Goal: Information Seeking & Learning: Check status

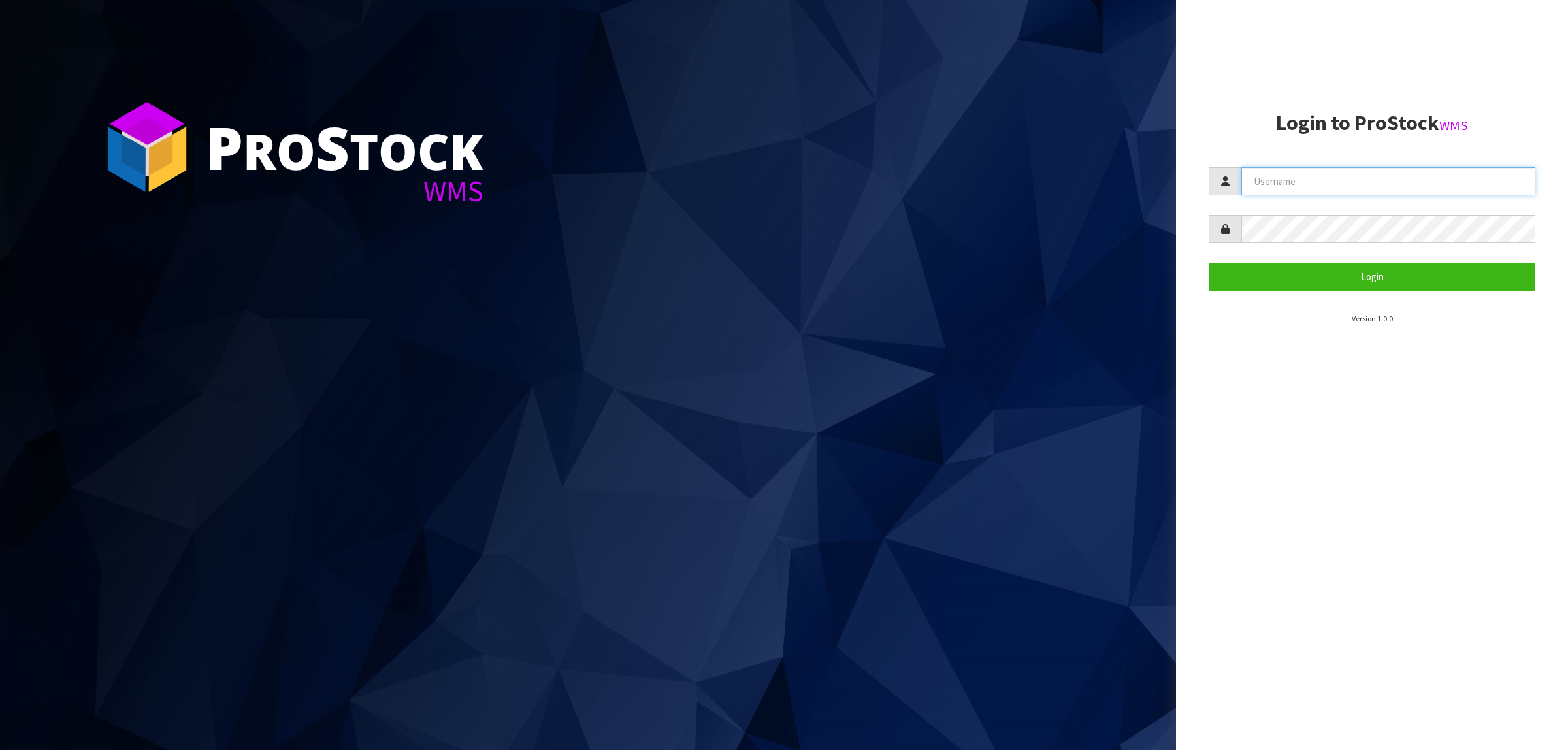
click at [1352, 187] on input "text" at bounding box center [1388, 180] width 294 height 28
paste input "KitchenAid"
type input "KitchenAid"
click at [1338, 268] on button "Login" at bounding box center [1371, 276] width 327 height 28
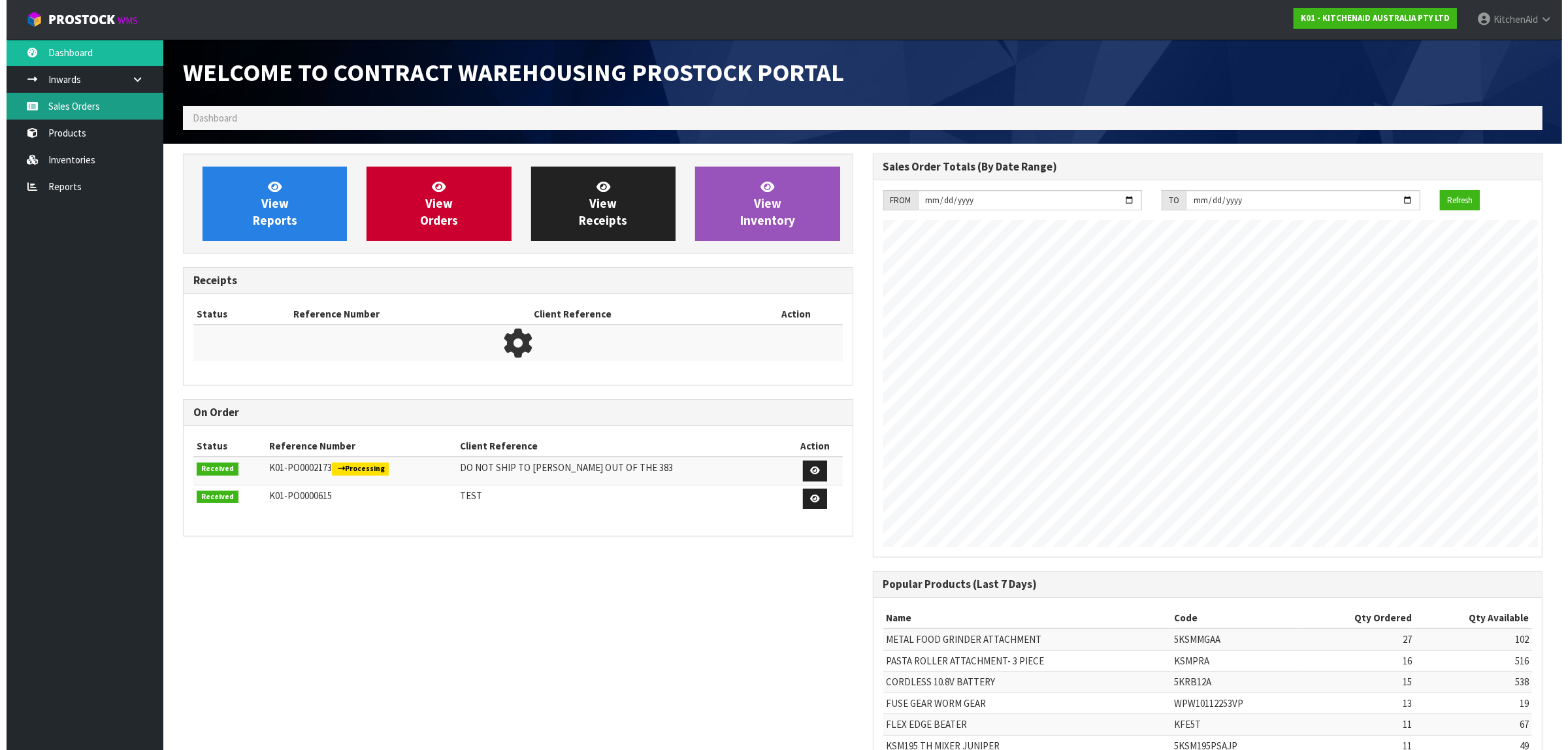
scroll to position [728, 689]
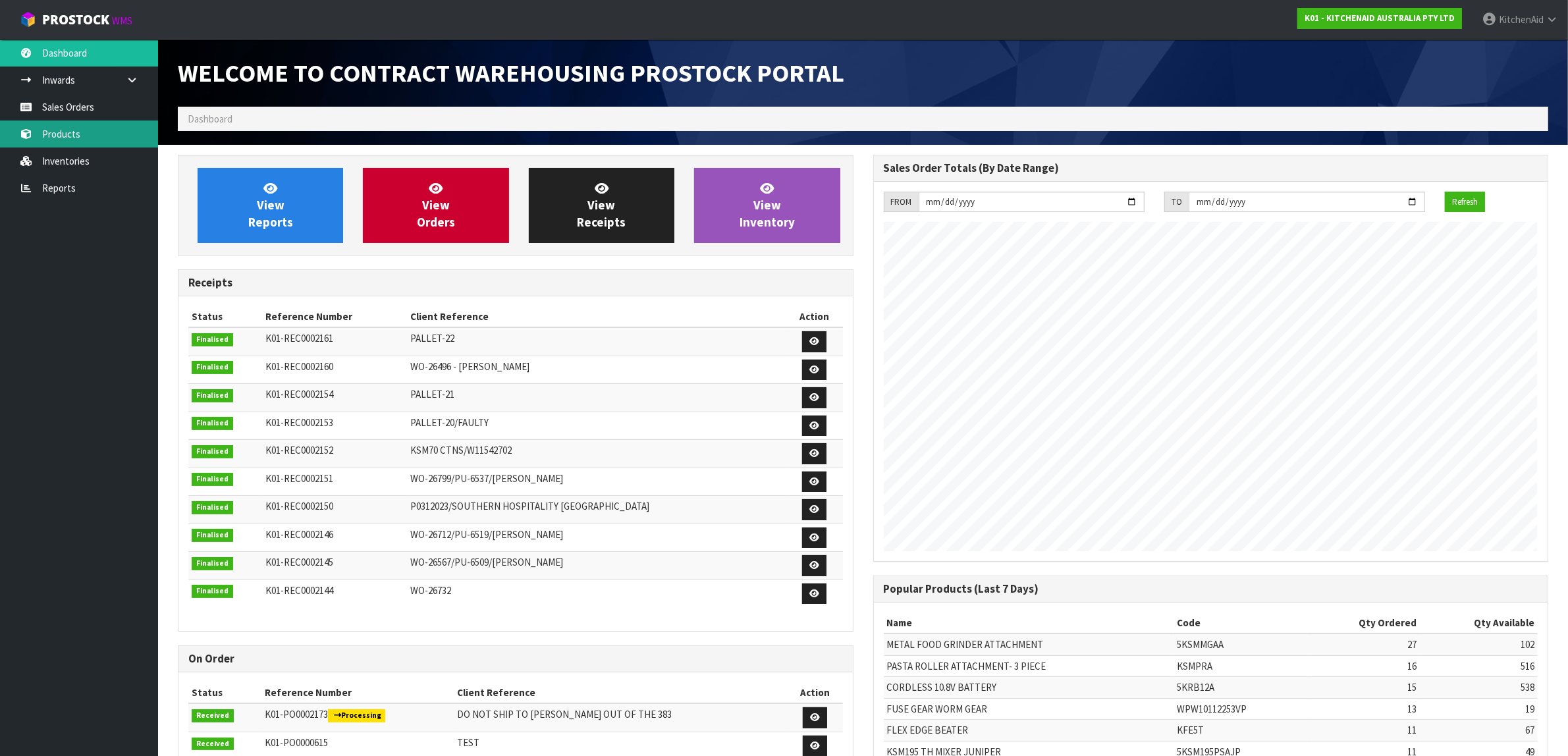
click at [75, 131] on link "Products" at bounding box center [79, 134] width 158 height 27
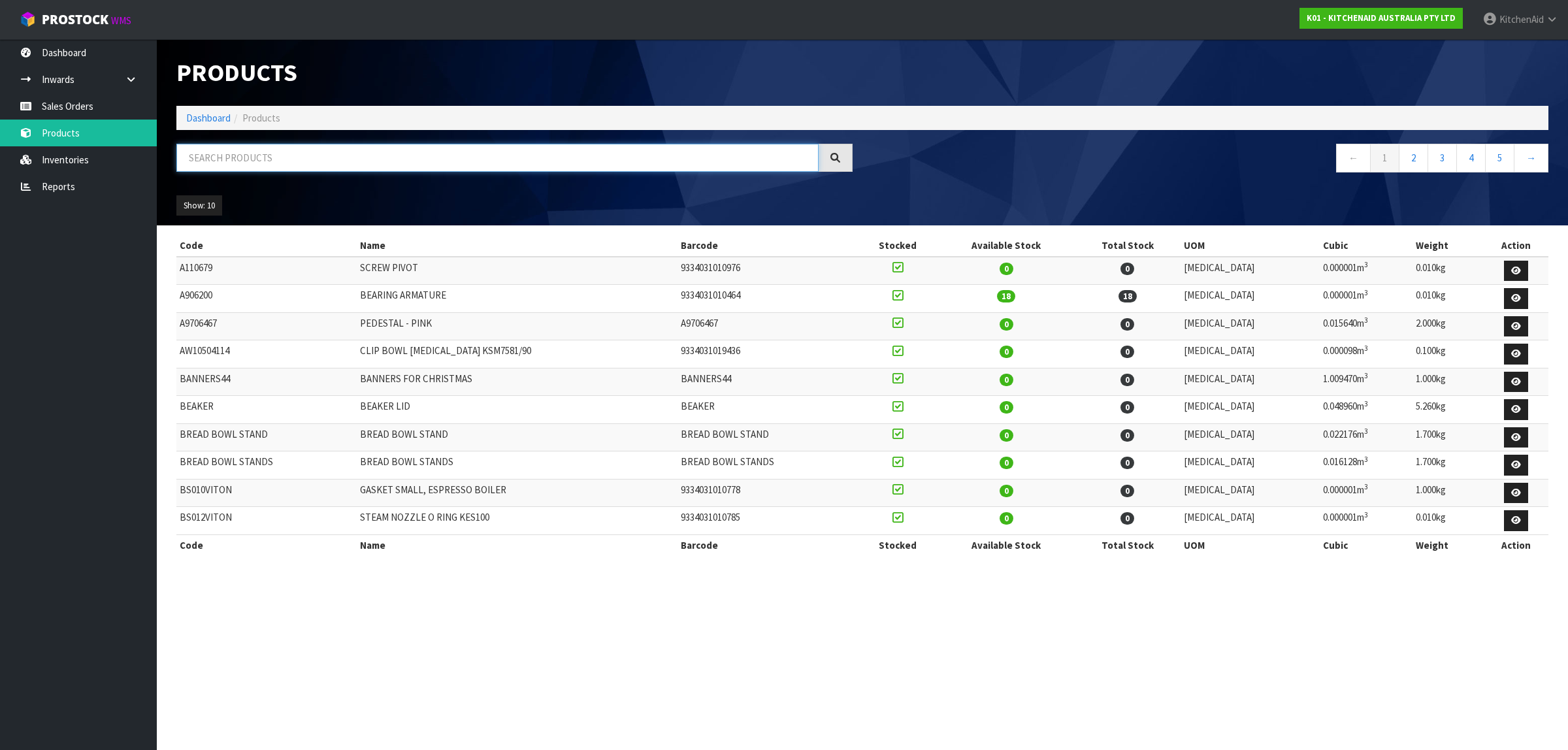
click at [372, 167] on input "text" at bounding box center [497, 157] width 642 height 28
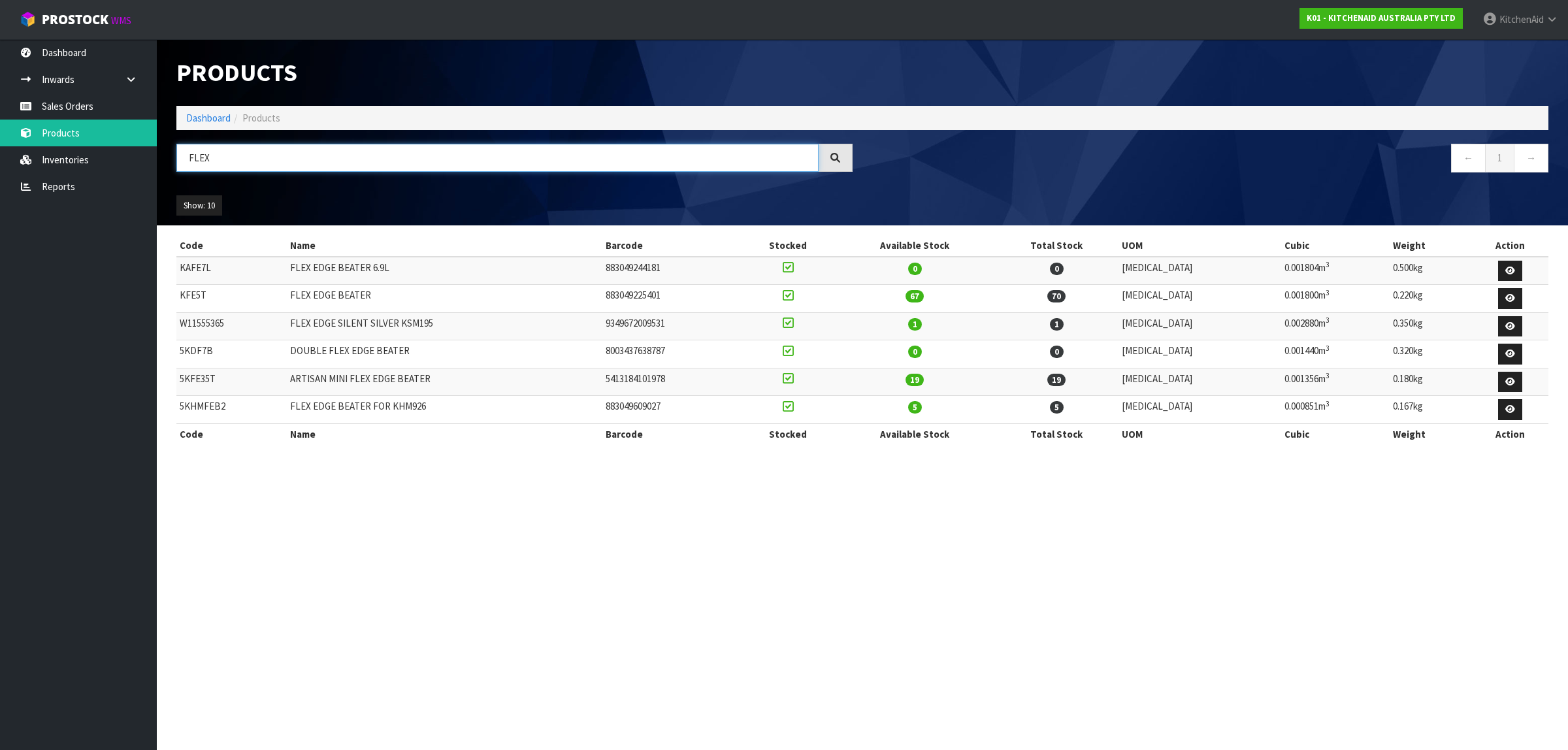
drag, startPoint x: 346, startPoint y: 154, endPoint x: 161, endPoint y: 162, distance: 185.2
click at [161, 162] on header "Products Import Products Drop file here to import csv template Dashboard Produc…" at bounding box center [862, 132] width 1411 height 186
paste input "WPW10112253VP"
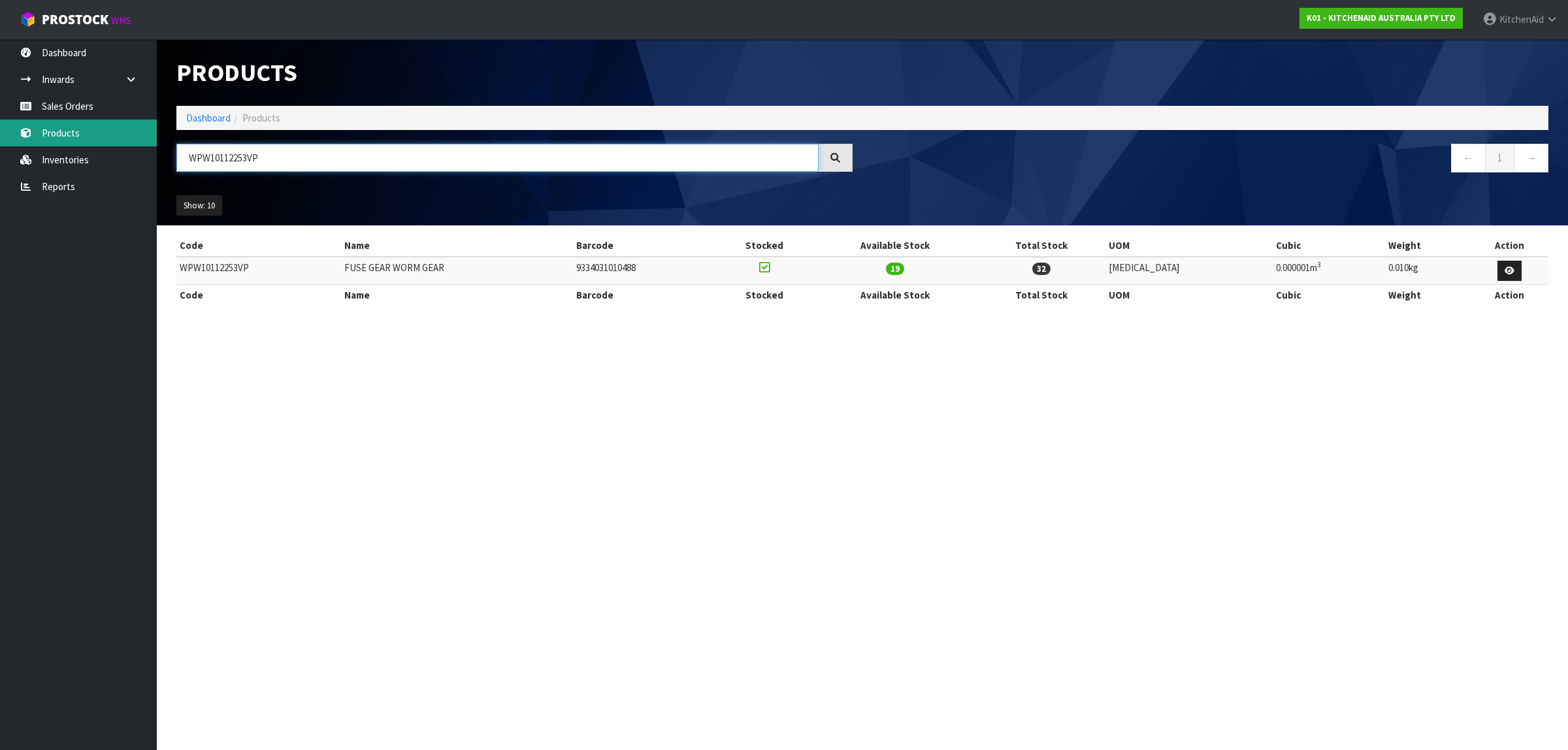
drag, startPoint x: 157, startPoint y: 143, endPoint x: 70, endPoint y: 133, distance: 87.6
click at [70, 133] on body "Toggle navigation ProStock WMS K01 - KITCHENAID AUSTRALIA PTY LTD [GEOGRAPHIC_D…" at bounding box center [784, 375] width 1568 height 750
paste input "11392881"
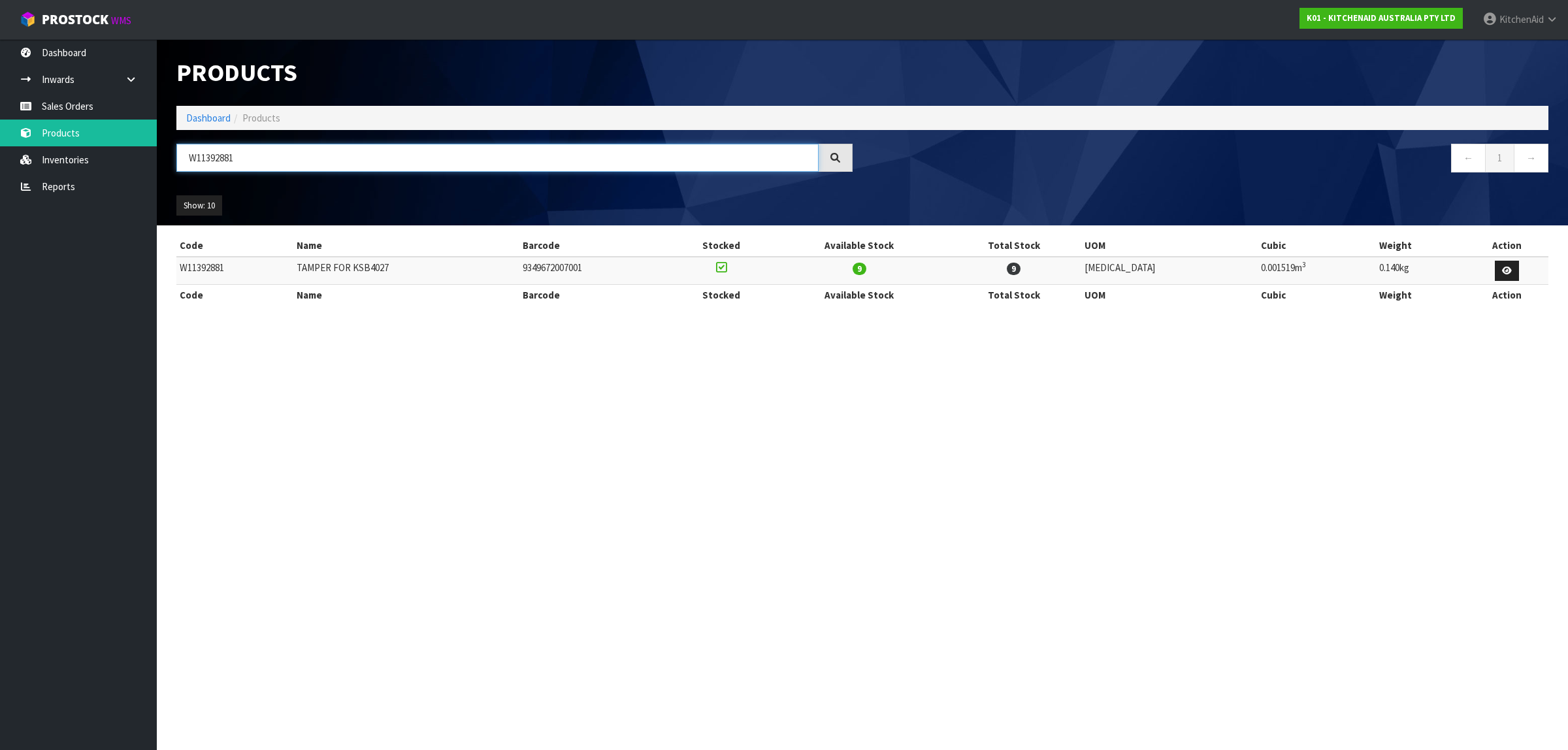
type input "W11392881"
click at [72, 104] on link "Sales Orders" at bounding box center [78, 105] width 157 height 26
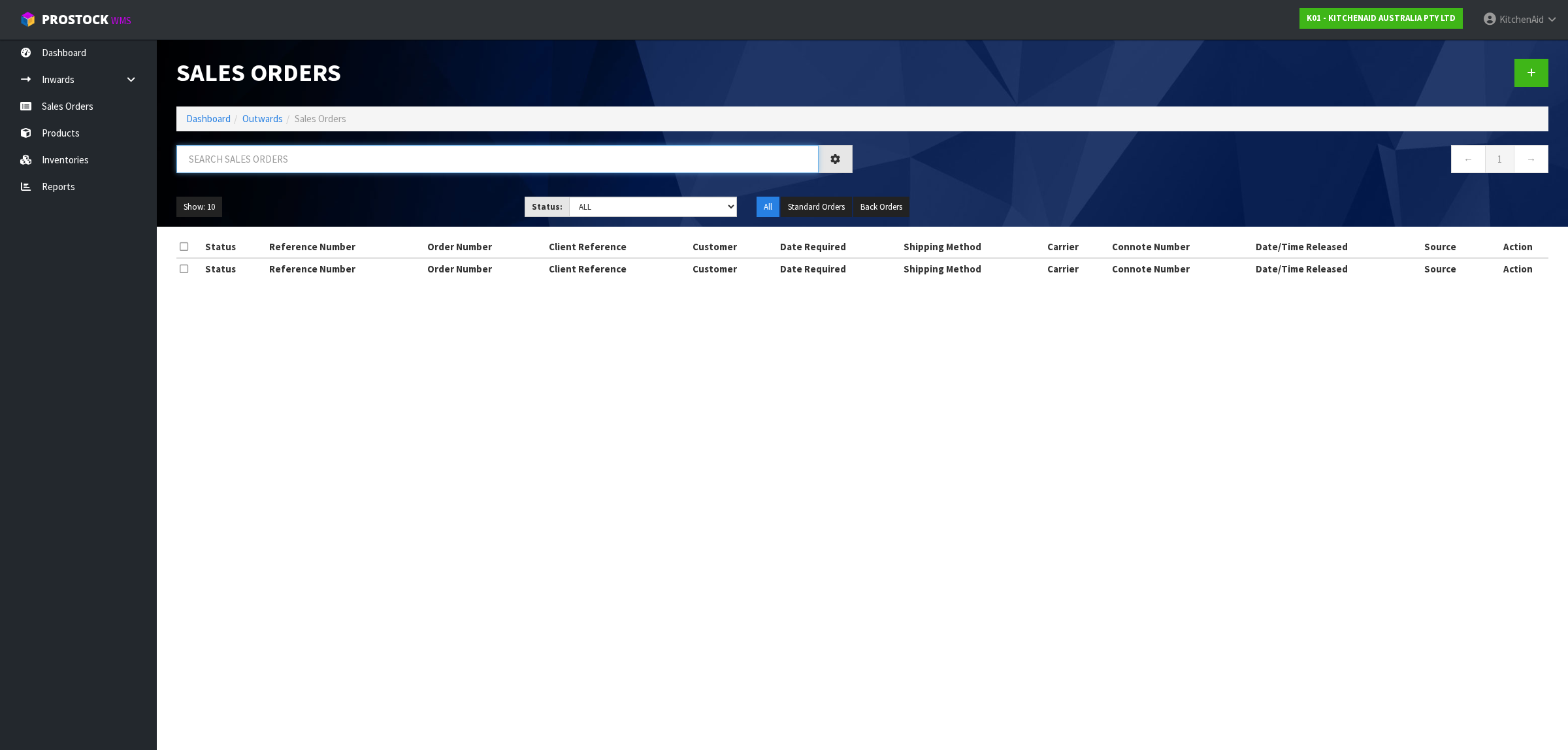
click at [368, 161] on input "text" at bounding box center [497, 159] width 642 height 28
paste input "206795513"
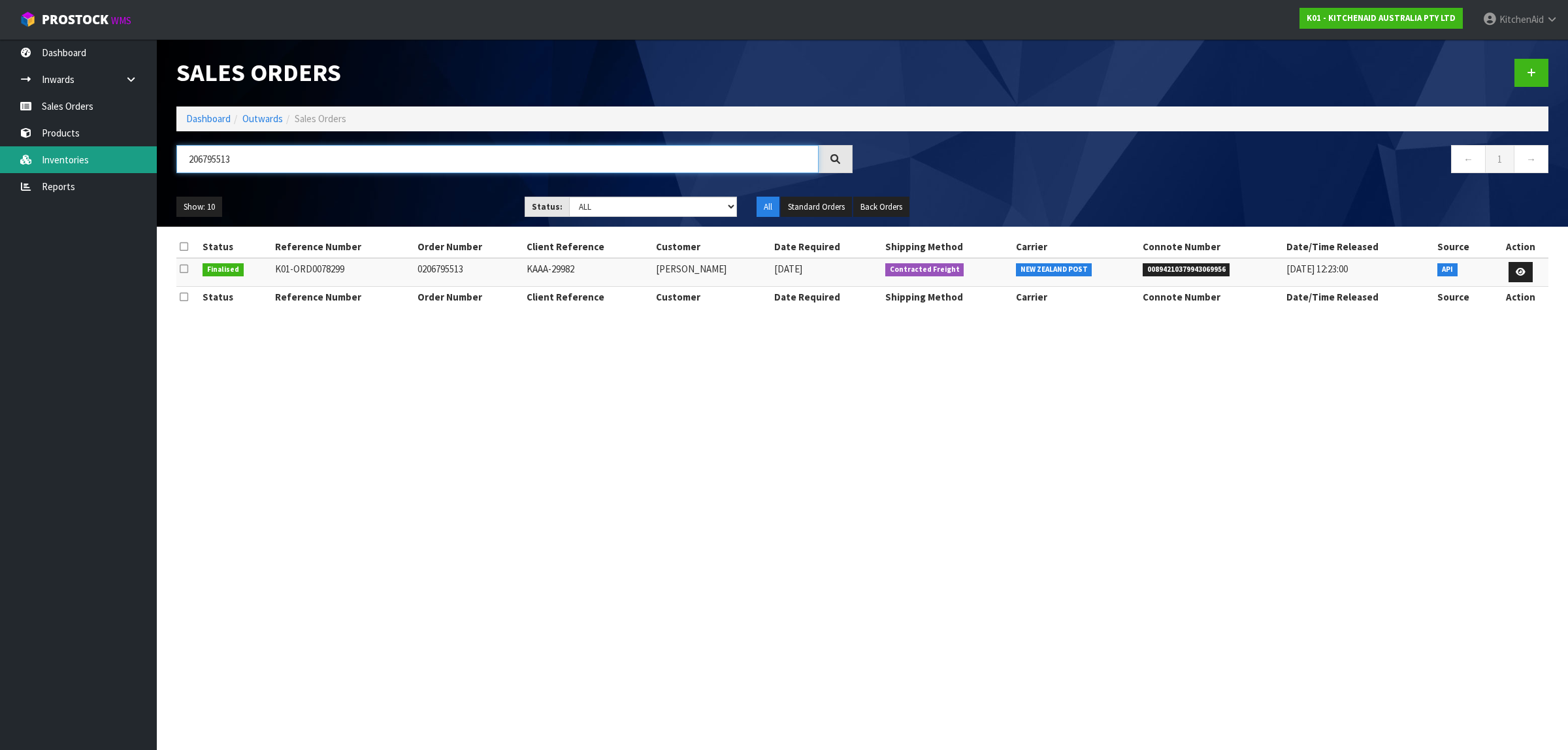
drag, startPoint x: 258, startPoint y: 161, endPoint x: 147, endPoint y: 169, distance: 111.3
click at [147, 169] on body "Toggle navigation ProStock WMS K01 - KITCHENAID AUSTRALIA PTY LTD [GEOGRAPHIC_D…" at bounding box center [784, 375] width 1568 height 750
paste input "26"
drag, startPoint x: 281, startPoint y: 147, endPoint x: 149, endPoint y: 160, distance: 132.6
click at [149, 160] on body "Toggle navigation ProStock WMS K01 - KITCHENAID AUSTRALIA PTY LTD [GEOGRAPHIC_D…" at bounding box center [784, 375] width 1568 height 750
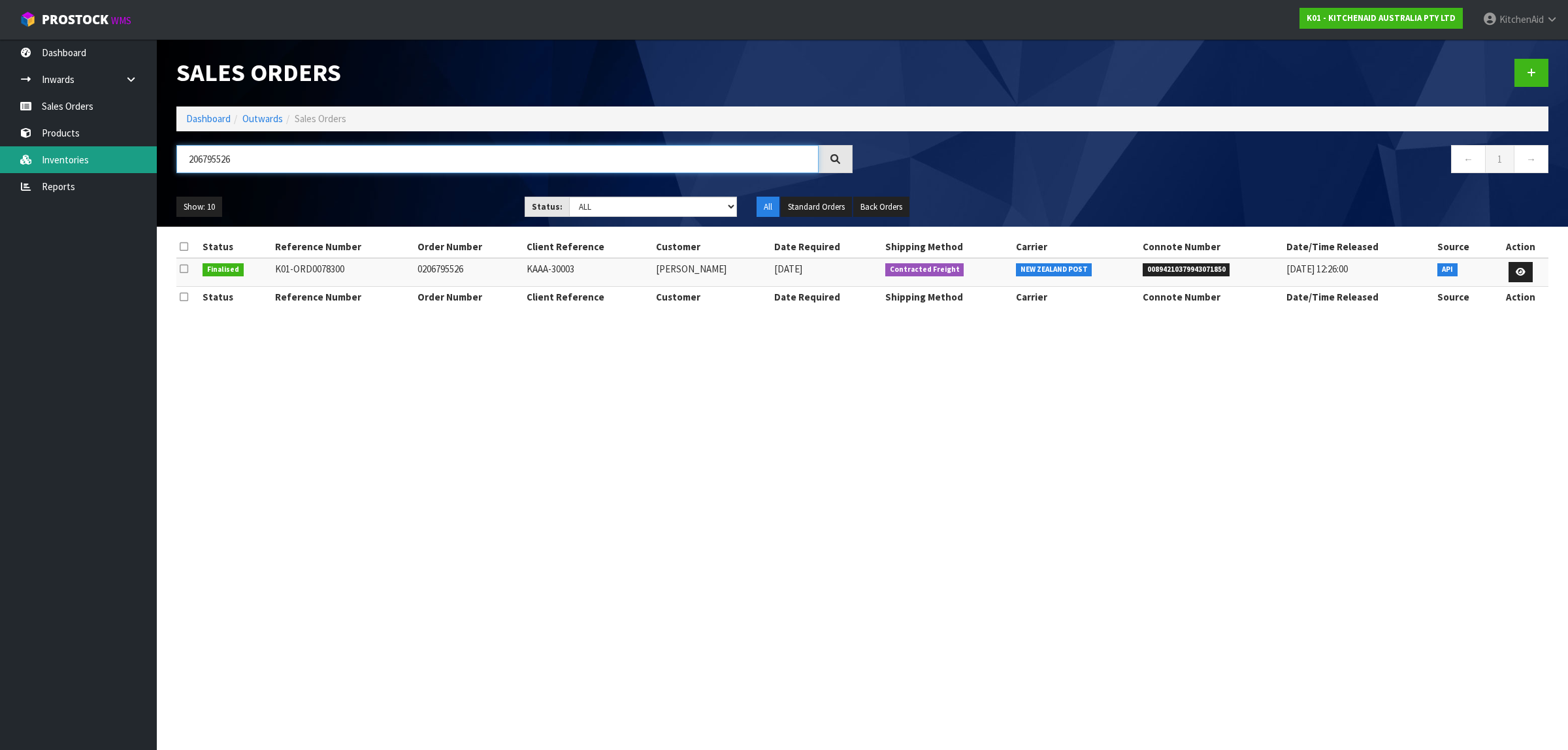
paste input "9869"
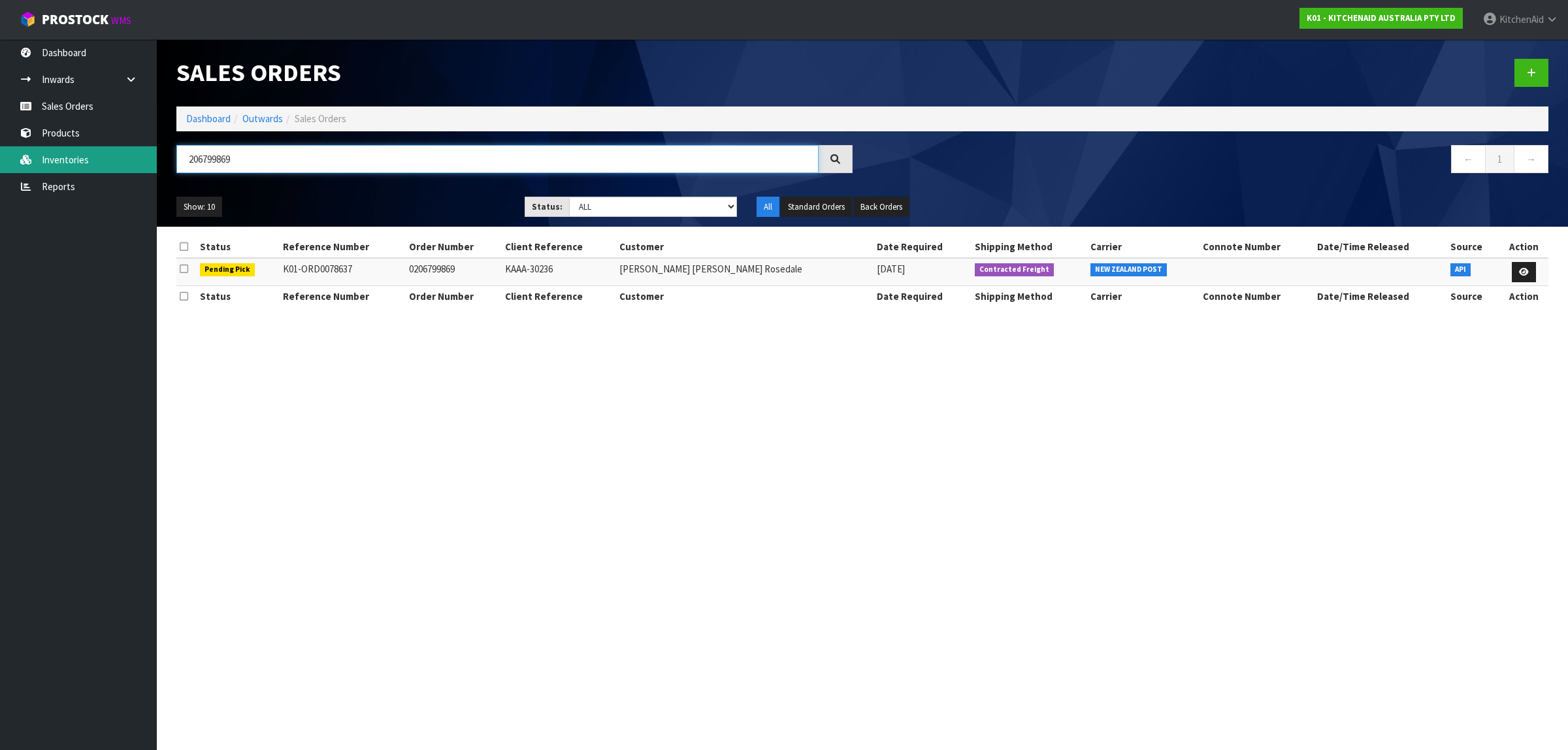
drag, startPoint x: 232, startPoint y: 169, endPoint x: 151, endPoint y: 162, distance: 81.3
click at [151, 162] on body "Toggle navigation ProStock WMS K01 - KITCHENAID AUSTRALIA PTY LTD [GEOGRAPHIC_D…" at bounding box center [784, 375] width 1568 height 750
paste input "8"
paste input "71"
drag, startPoint x: 282, startPoint y: 164, endPoint x: 24, endPoint y: 149, distance: 258.4
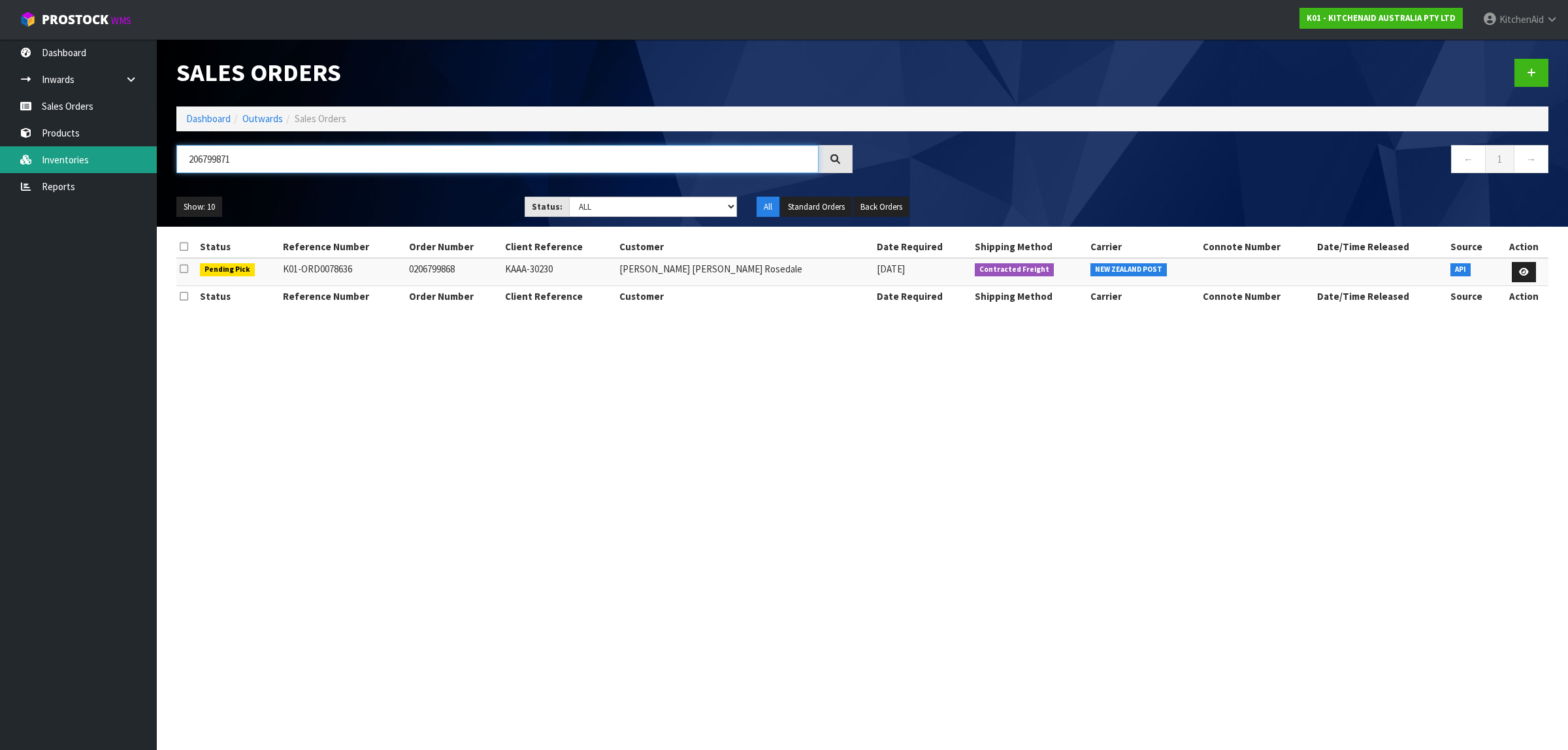
click at [24, 149] on body "Toggle navigation ProStock WMS K01 - KITCHENAID AUSTRALIA PTY LTD [GEOGRAPHIC_D…" at bounding box center [784, 375] width 1568 height 750
drag, startPoint x: 292, startPoint y: 167, endPoint x: 170, endPoint y: 142, distance: 124.5
click at [170, 142] on div "Sales Orders Dashboard Outwards Sales Orders 206799871 ← 1 → Show: 10 5 10 25 5…" at bounding box center [862, 133] width 1392 height 187
paste input "2"
drag, startPoint x: 249, startPoint y: 162, endPoint x: 138, endPoint y: 163, distance: 111.0
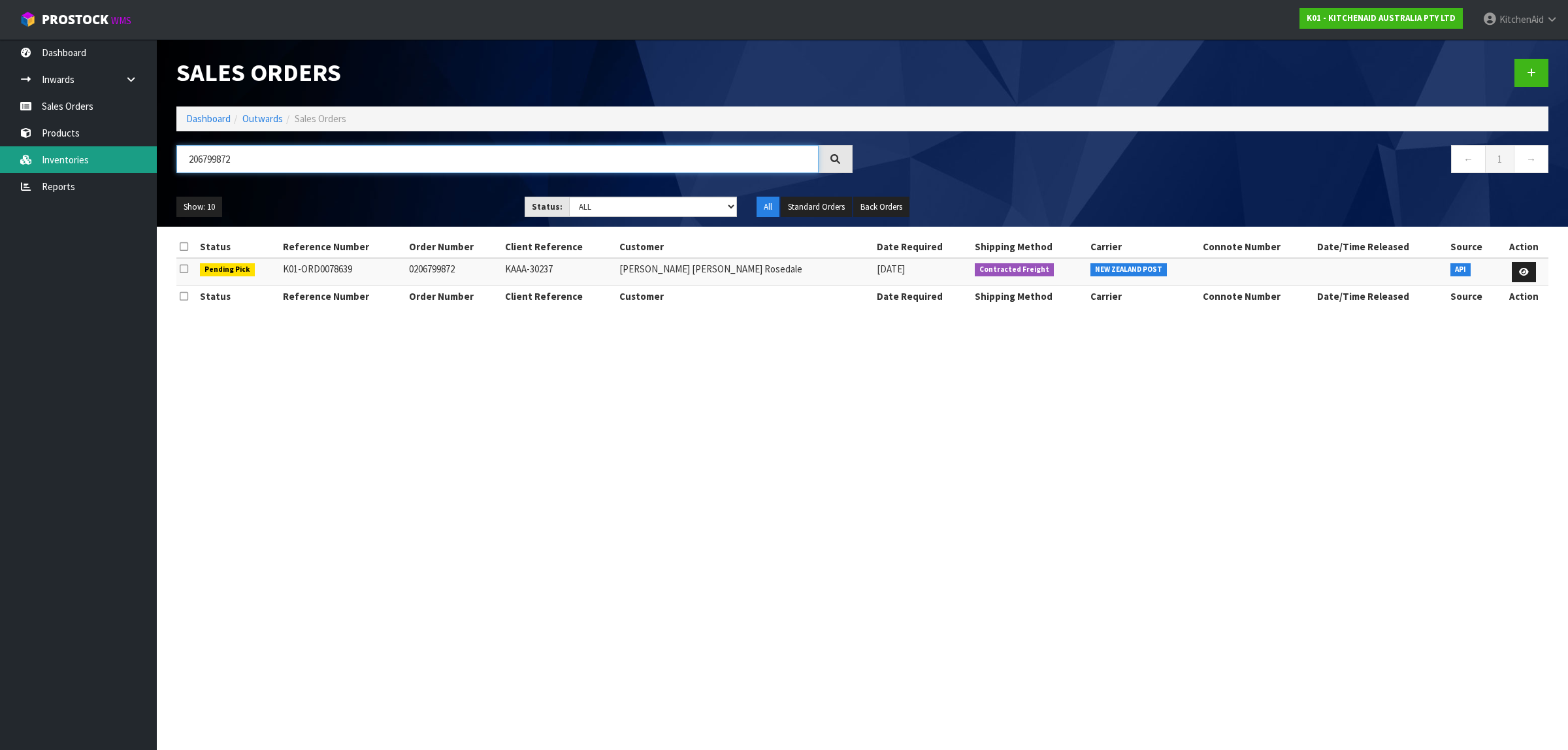
click at [138, 163] on body "Toggle navigation ProStock WMS K01 - KITCHENAID AUSTRALIA PTY LTD [GEOGRAPHIC_D…" at bounding box center [784, 375] width 1568 height 750
paste input "3"
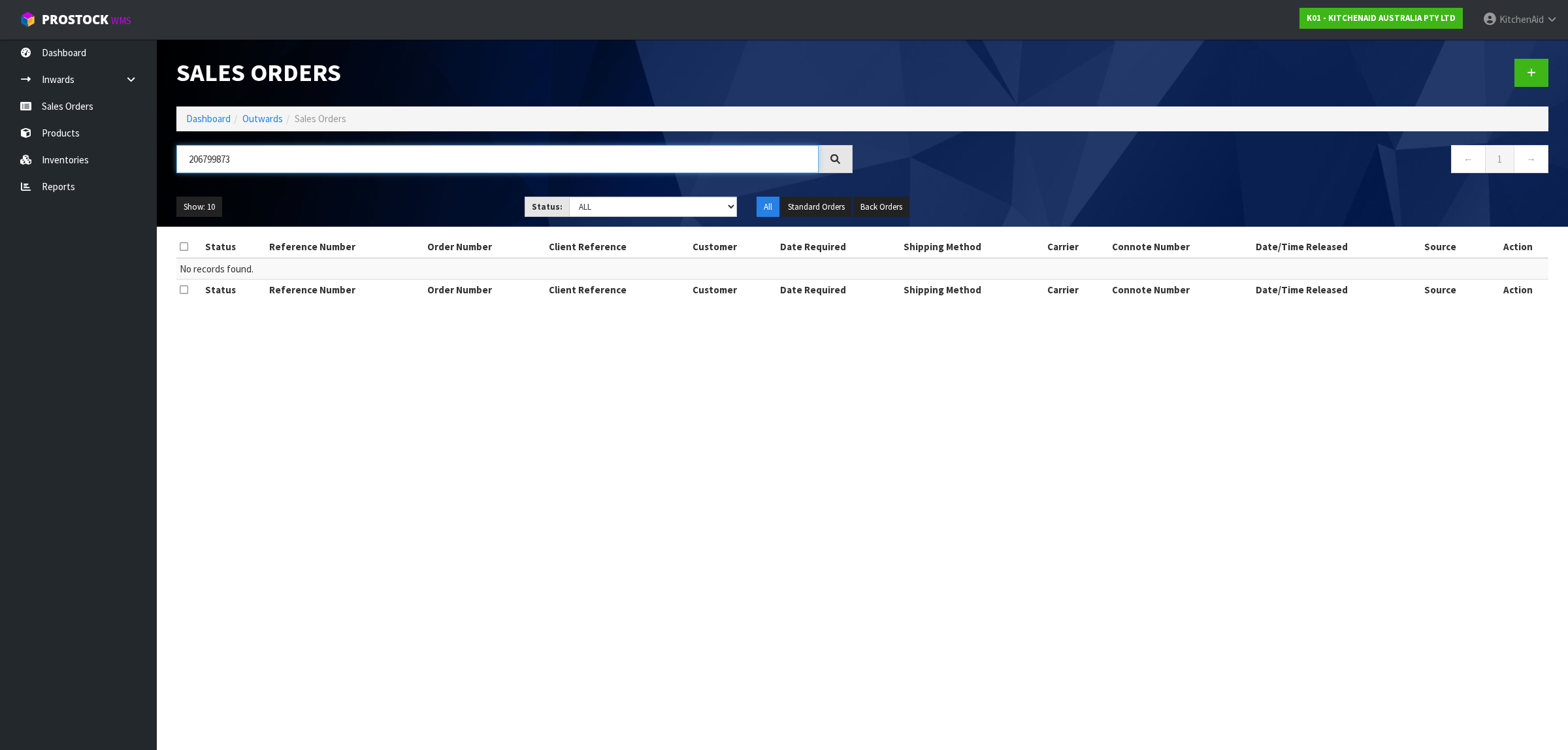
click at [243, 160] on input "206799873" at bounding box center [497, 159] width 642 height 28
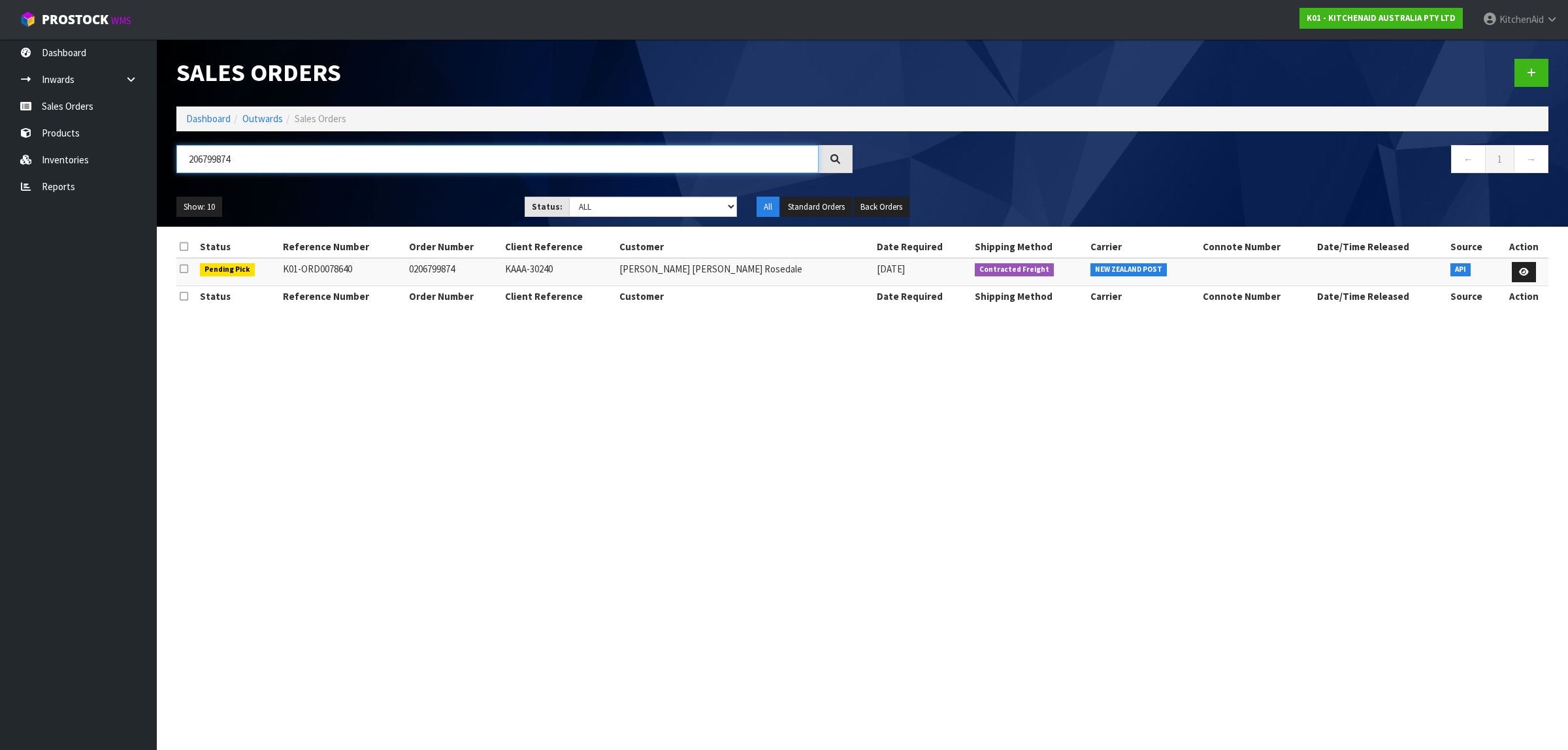
drag, startPoint x: 238, startPoint y: 161, endPoint x: 178, endPoint y: 159, distance: 60.0
click at [178, 159] on input "206799874" at bounding box center [497, 159] width 642 height 28
paste input "6"
paste input "7"
drag, startPoint x: 244, startPoint y: 158, endPoint x: 161, endPoint y: 152, distance: 83.2
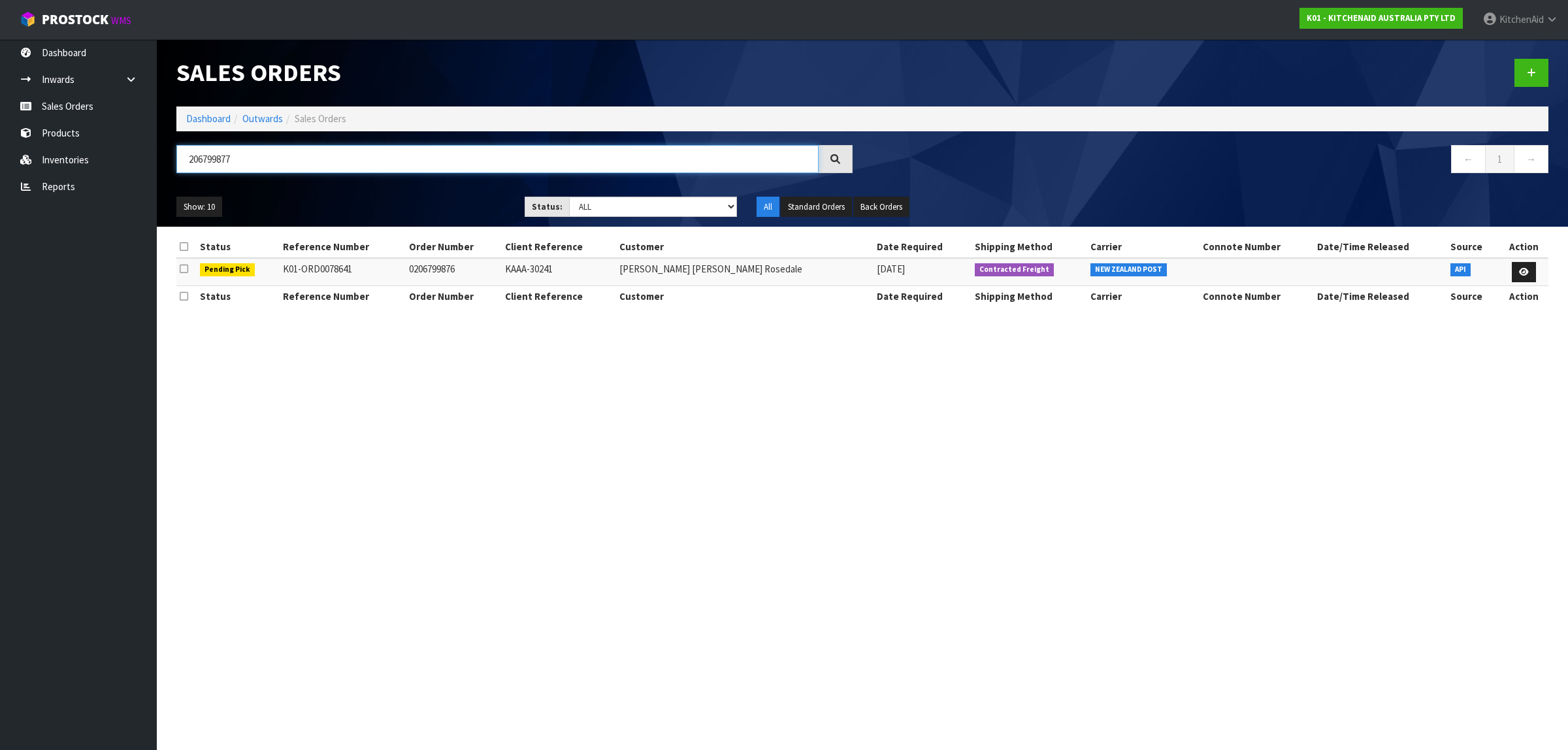
click at [161, 152] on header "Sales Orders Dashboard Outwards Sales Orders 206799877 ← 1 → Show: 10 5 10 25 5…" at bounding box center [862, 133] width 1411 height 187
paste input "8"
drag, startPoint x: 297, startPoint y: 152, endPoint x: 138, endPoint y: 138, distance: 159.6
click at [138, 138] on body "Toggle navigation ProStock WMS K01 - KITCHENAID AUSTRALIA PTY LTD [GEOGRAPHIC_D…" at bounding box center [784, 375] width 1568 height 750
click at [266, 161] on input "206799878" at bounding box center [497, 159] width 642 height 28
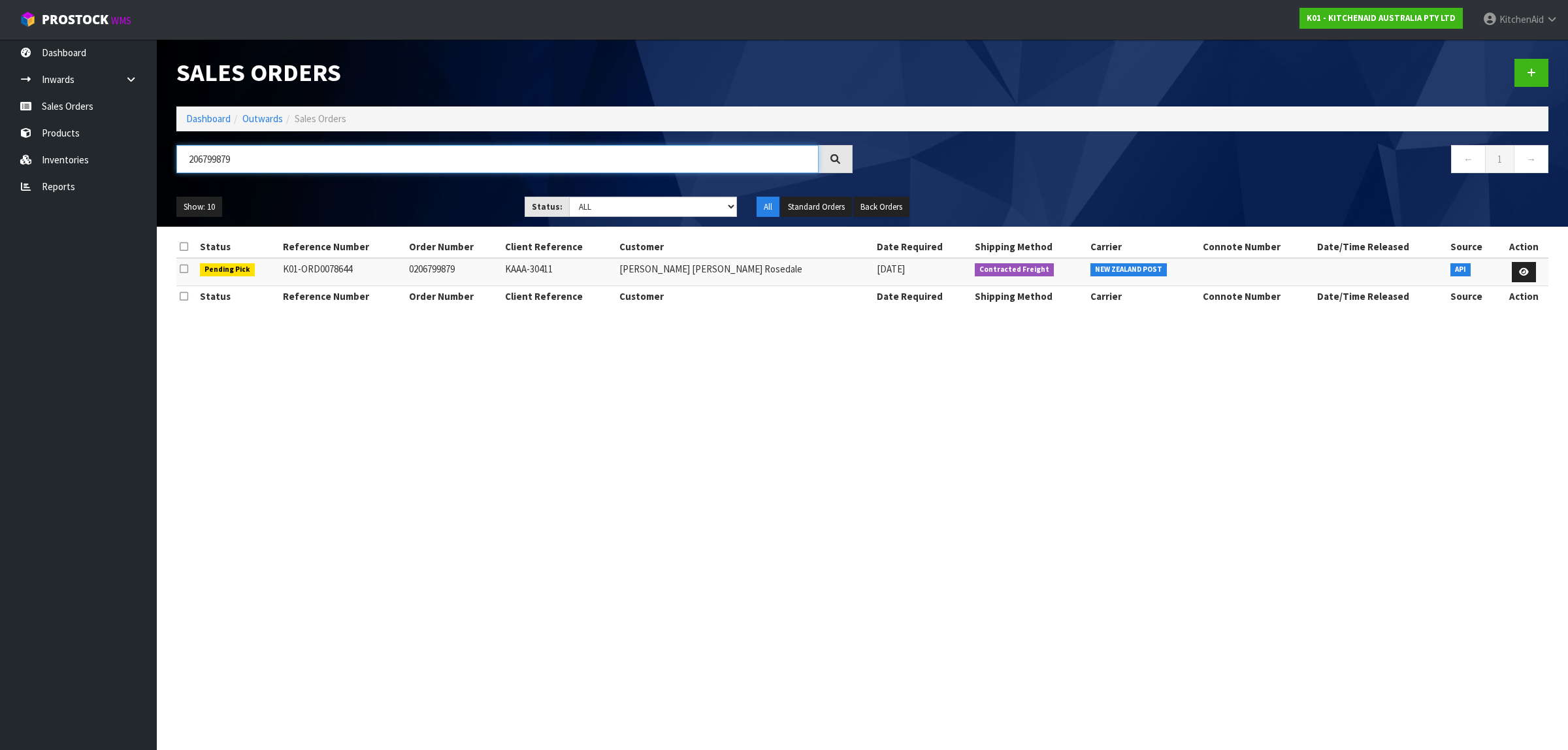
click at [238, 155] on input "206799879" at bounding box center [497, 159] width 642 height 28
click at [539, 153] on input "206799880" at bounding box center [497, 159] width 642 height 28
click at [247, 155] on input "206799882" at bounding box center [497, 159] width 642 height 28
click at [240, 157] on input "206799883" at bounding box center [497, 159] width 642 height 28
click at [252, 158] on input "206799885" at bounding box center [497, 159] width 642 height 28
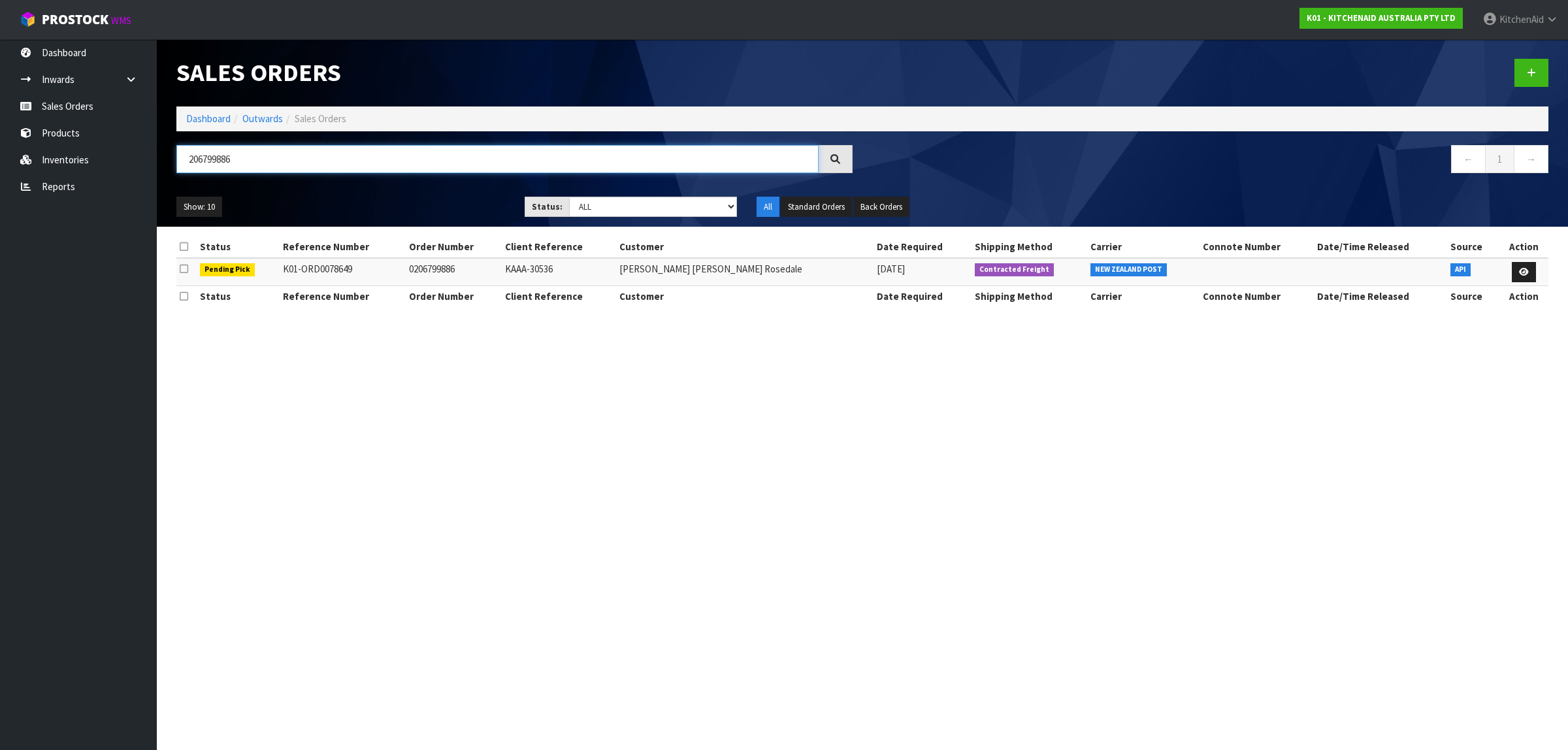
click at [299, 161] on input "206799886" at bounding box center [497, 159] width 642 height 28
click at [251, 159] on input "206799888" at bounding box center [497, 159] width 642 height 28
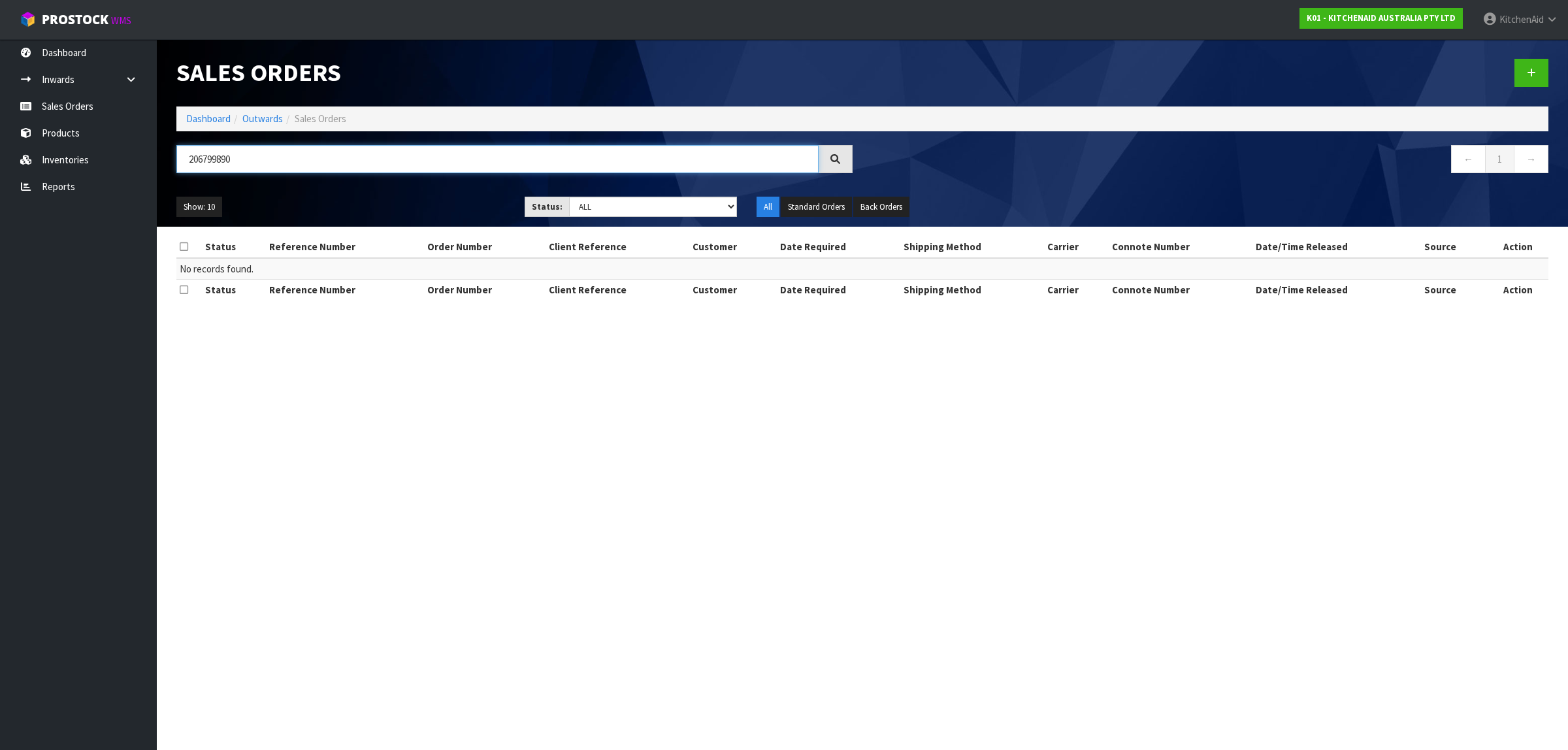
click at [243, 164] on input "206799890" at bounding box center [497, 159] width 642 height 28
click at [284, 152] on input "206799891" at bounding box center [497, 159] width 642 height 28
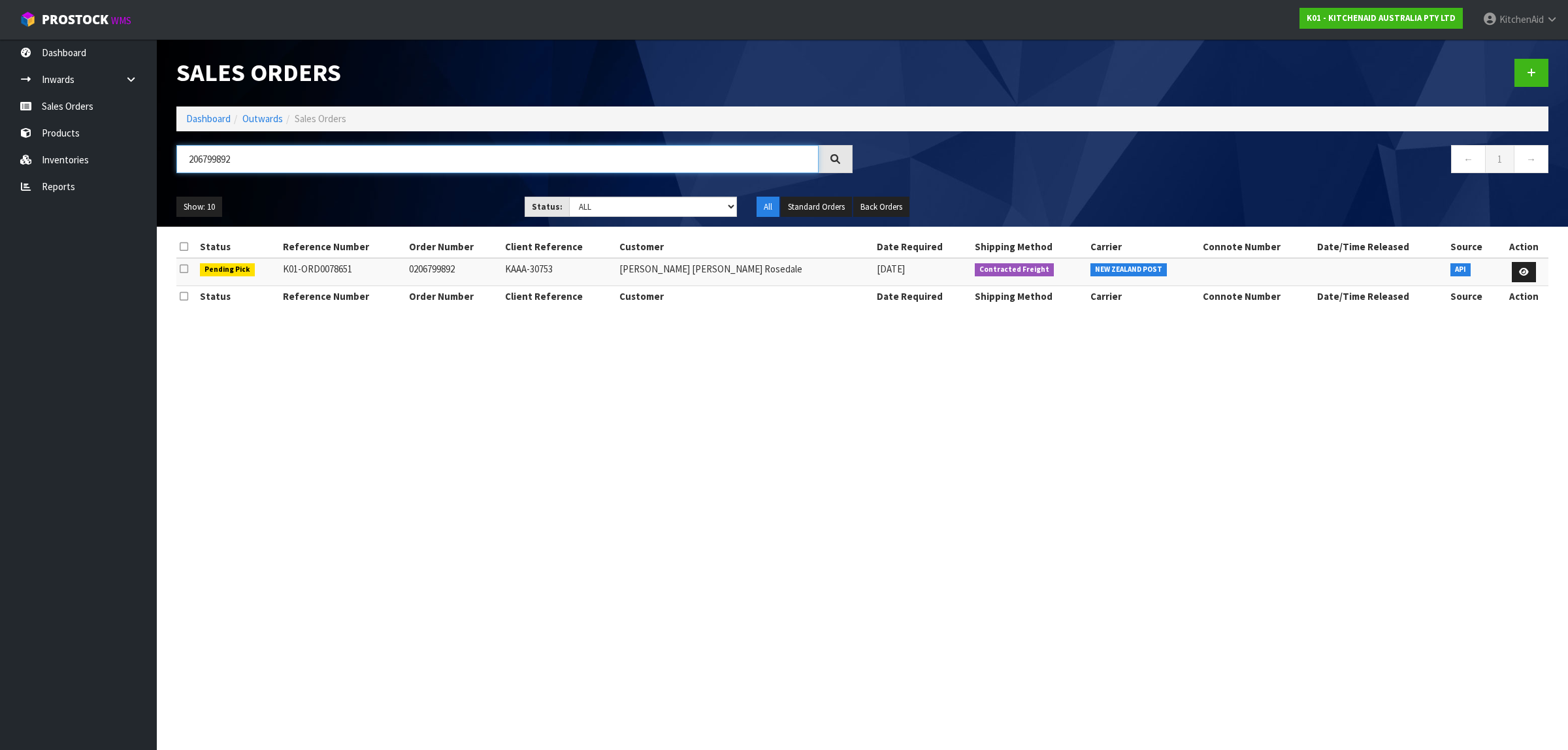
click at [239, 159] on input "206799892" at bounding box center [497, 159] width 642 height 28
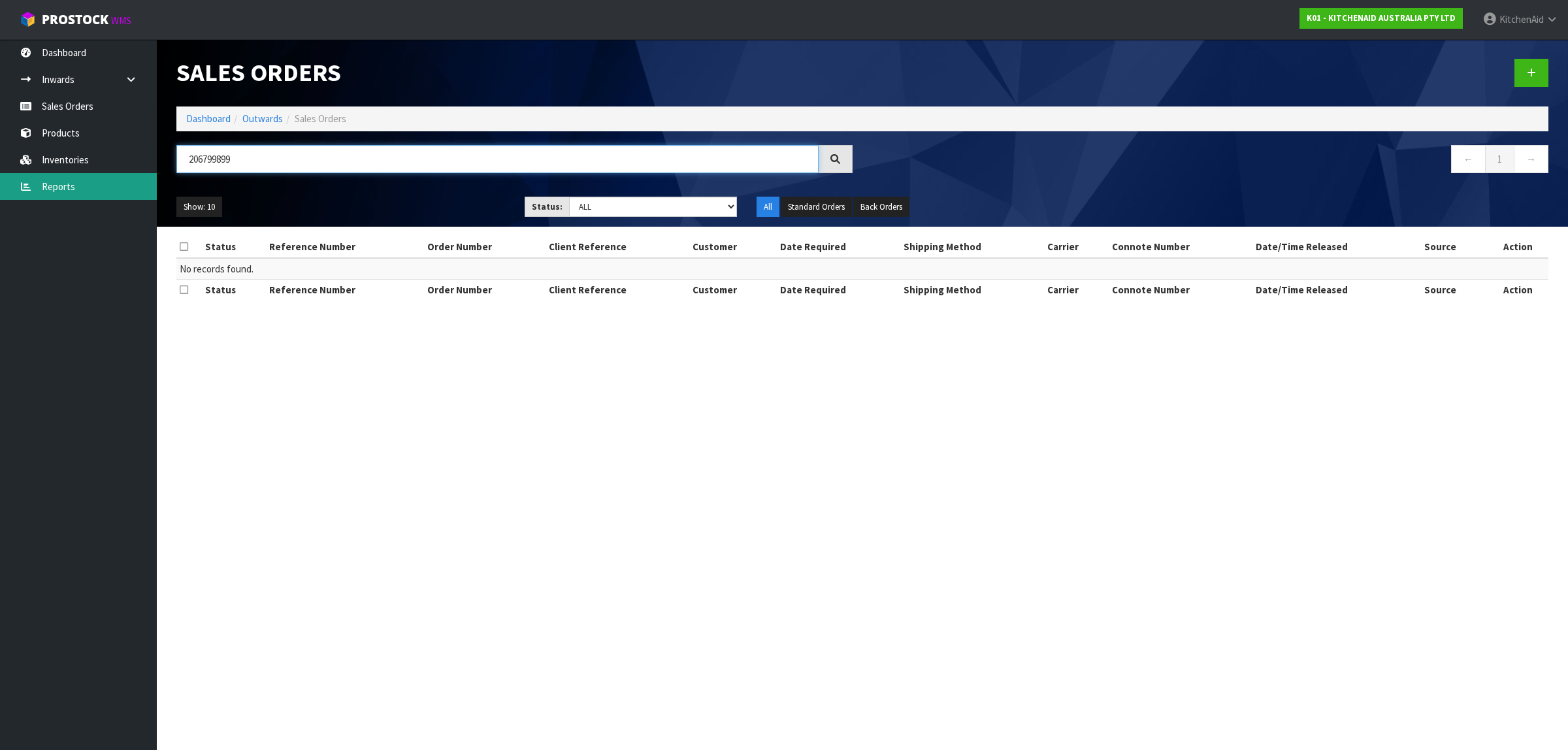
drag, startPoint x: 211, startPoint y: 167, endPoint x: 135, endPoint y: 176, distance: 76.5
click at [135, 176] on body "Toggle navigation ProStock WMS K01 - KITCHENAID AUSTRALIA PTY LTD [GEOGRAPHIC_D…" at bounding box center [784, 375] width 1568 height 750
paste input "800083"
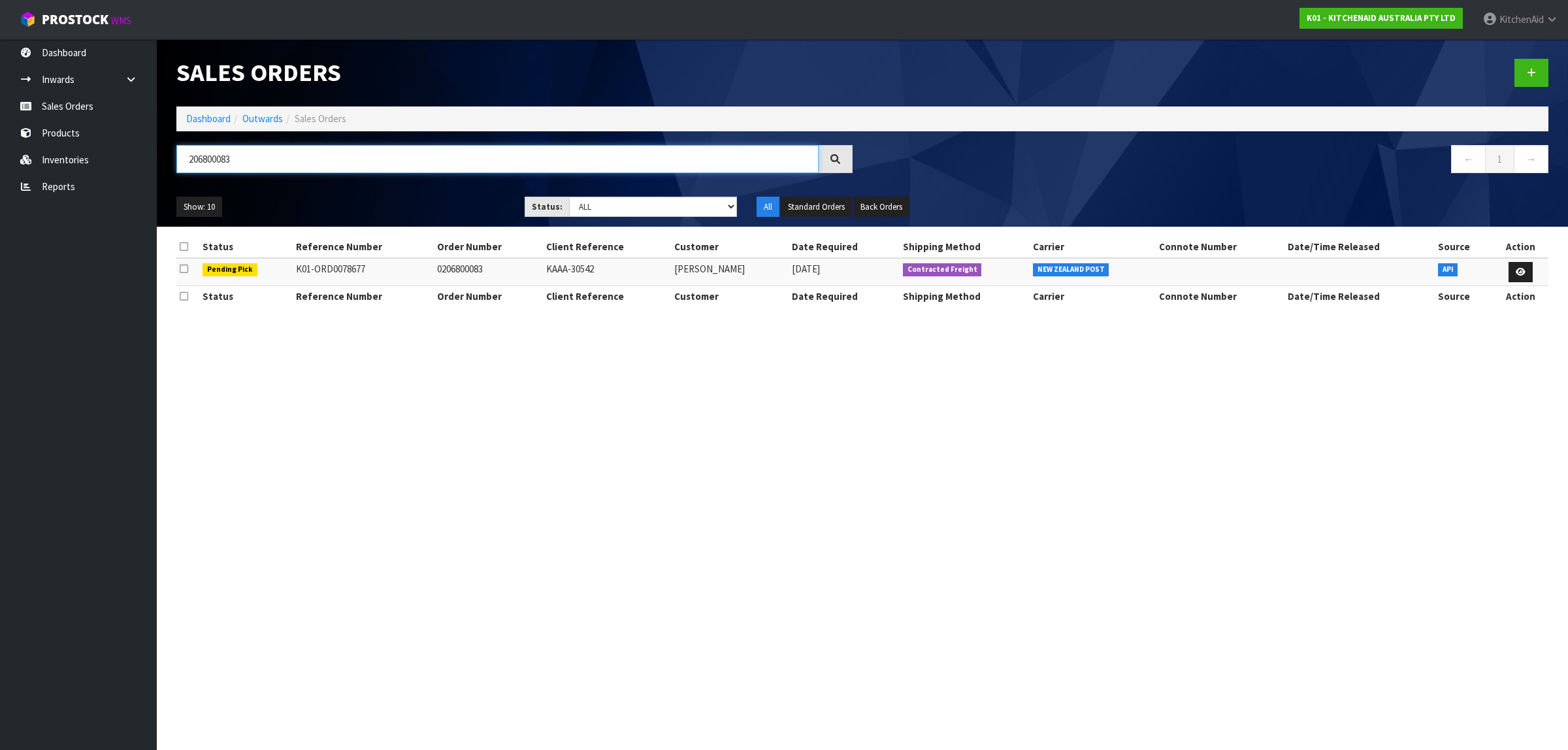
drag, startPoint x: 246, startPoint y: 164, endPoint x: 165, endPoint y: 155, distance: 81.5
click at [165, 155] on header "Sales Orders Dashboard Outwards Sales Orders 206800083 ← 1 → Show: 10 5 10 25 5…" at bounding box center [862, 133] width 1411 height 187
paste input "637"
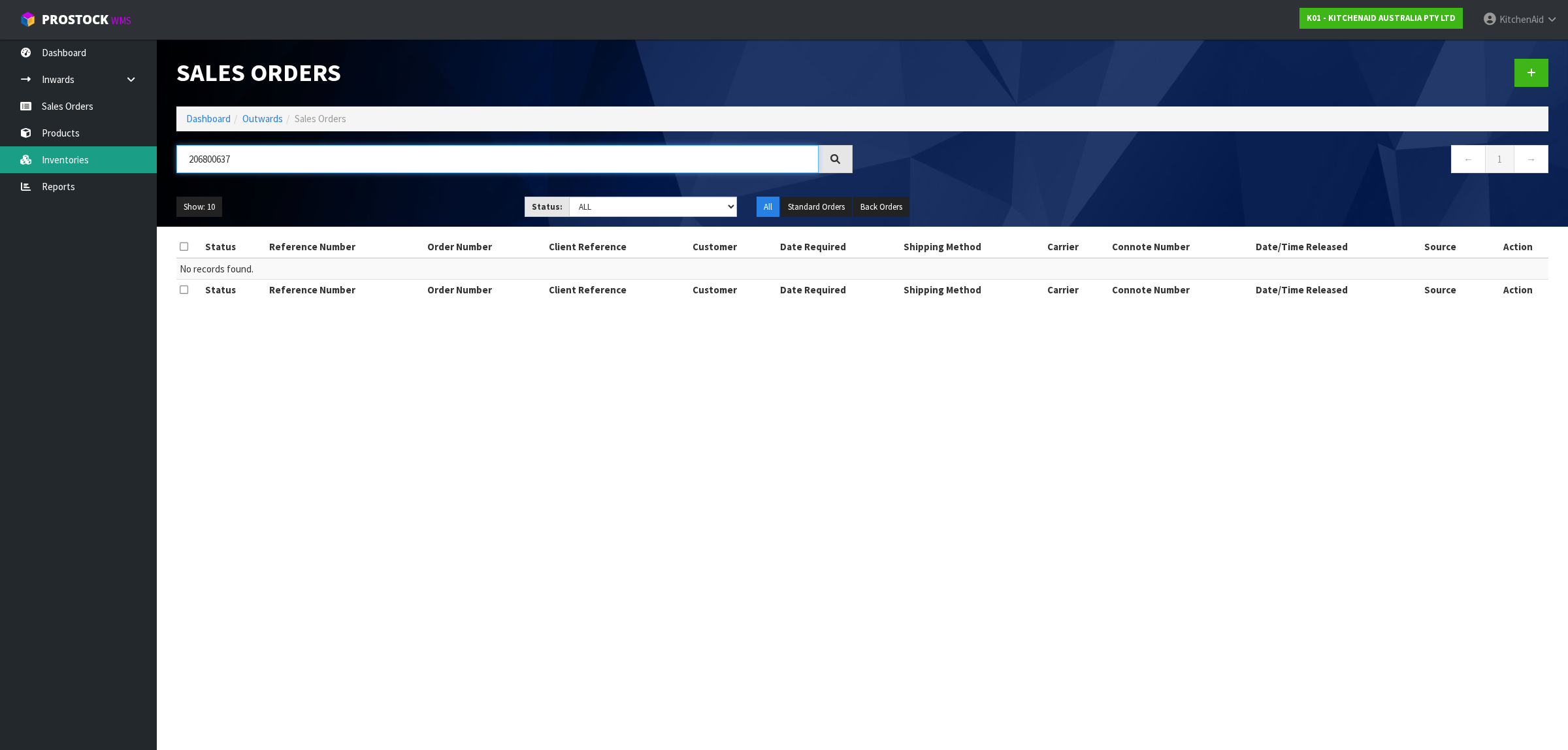
drag, startPoint x: 310, startPoint y: 163, endPoint x: 126, endPoint y: 163, distance: 184.0
click at [126, 163] on body "Toggle navigation ProStock WMS K01 - KITCHENAID AUSTRALIA PTY LTD [GEOGRAPHIC_D…" at bounding box center [784, 375] width 1568 height 750
paste input "KAAA-30394"
type input "KAAA-30394"
